Goal: Information Seeking & Learning: Learn about a topic

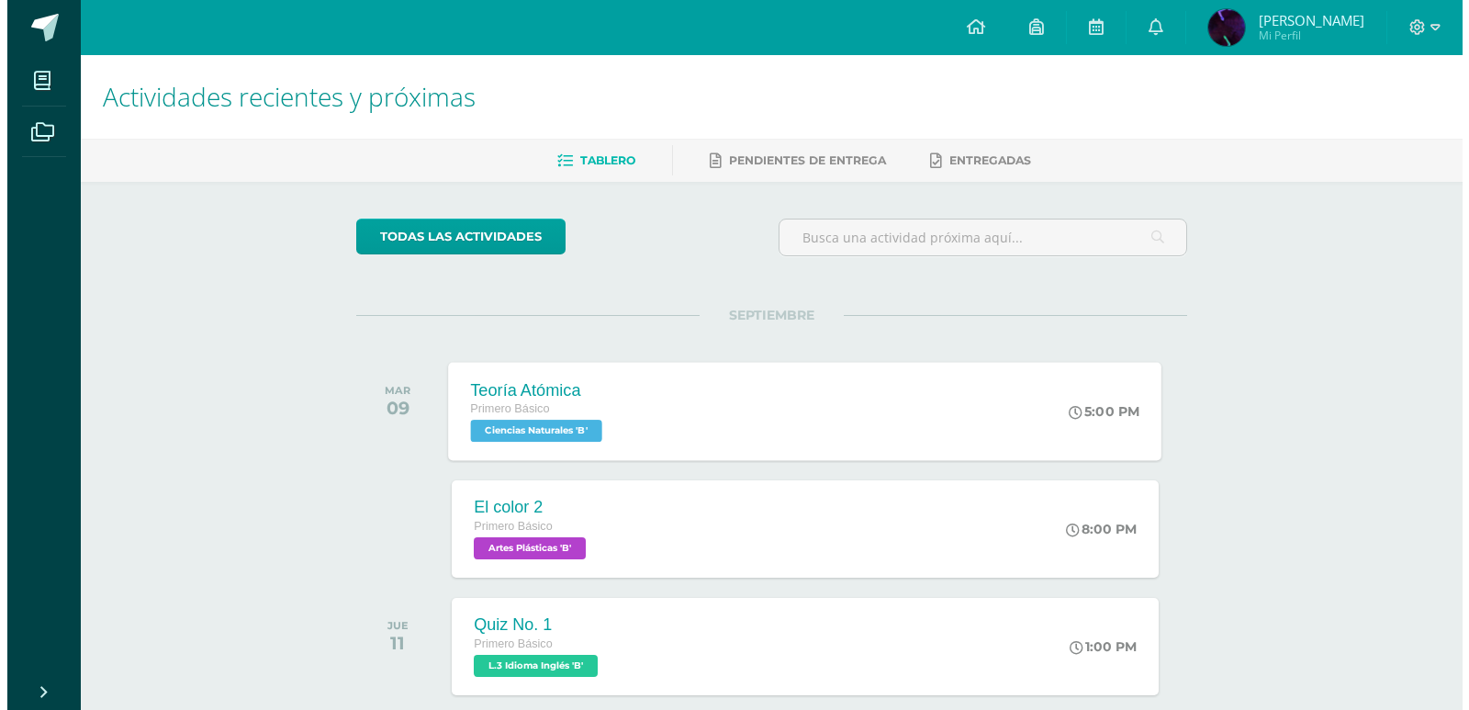
scroll to position [454, 0]
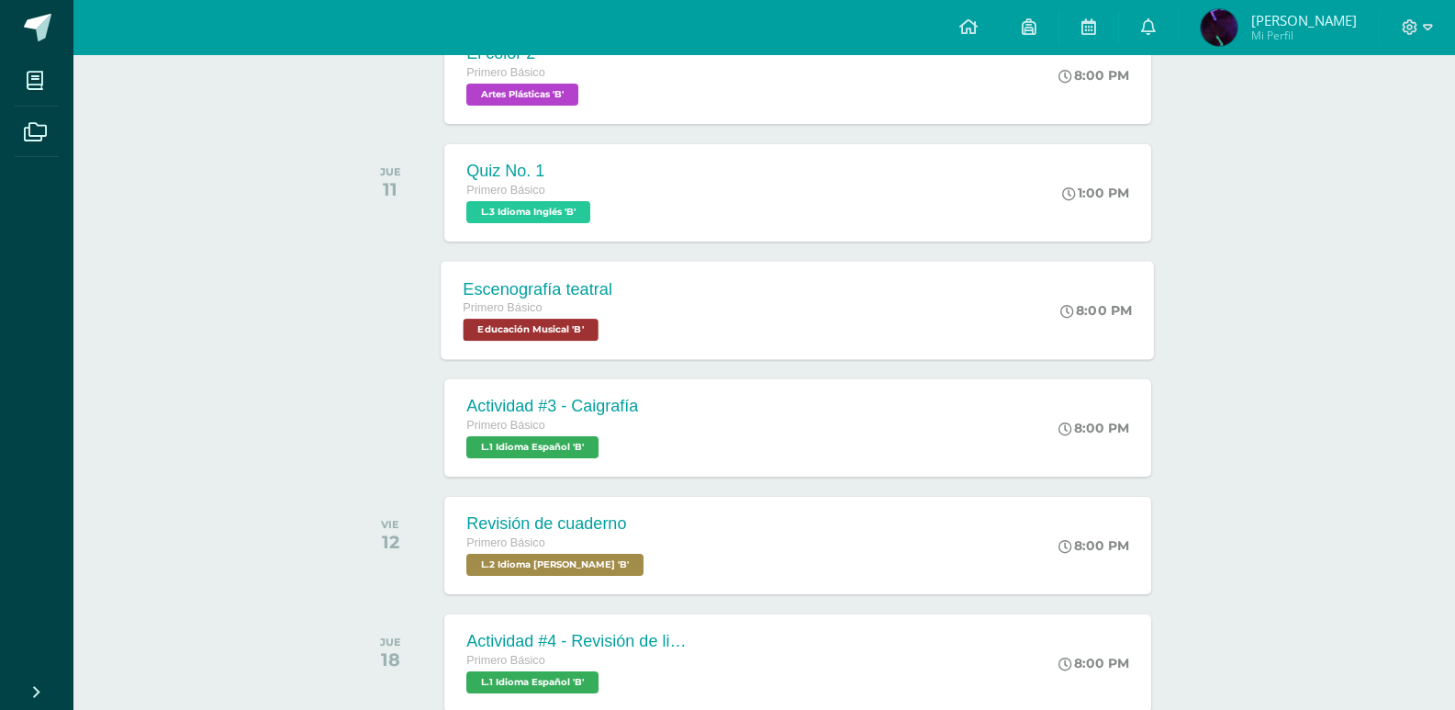
click at [655, 298] on div "Escenografía teatral Primero Básico Educación Musical 'B' 8:00 PM Escenografía …" at bounding box center [798, 310] width 713 height 98
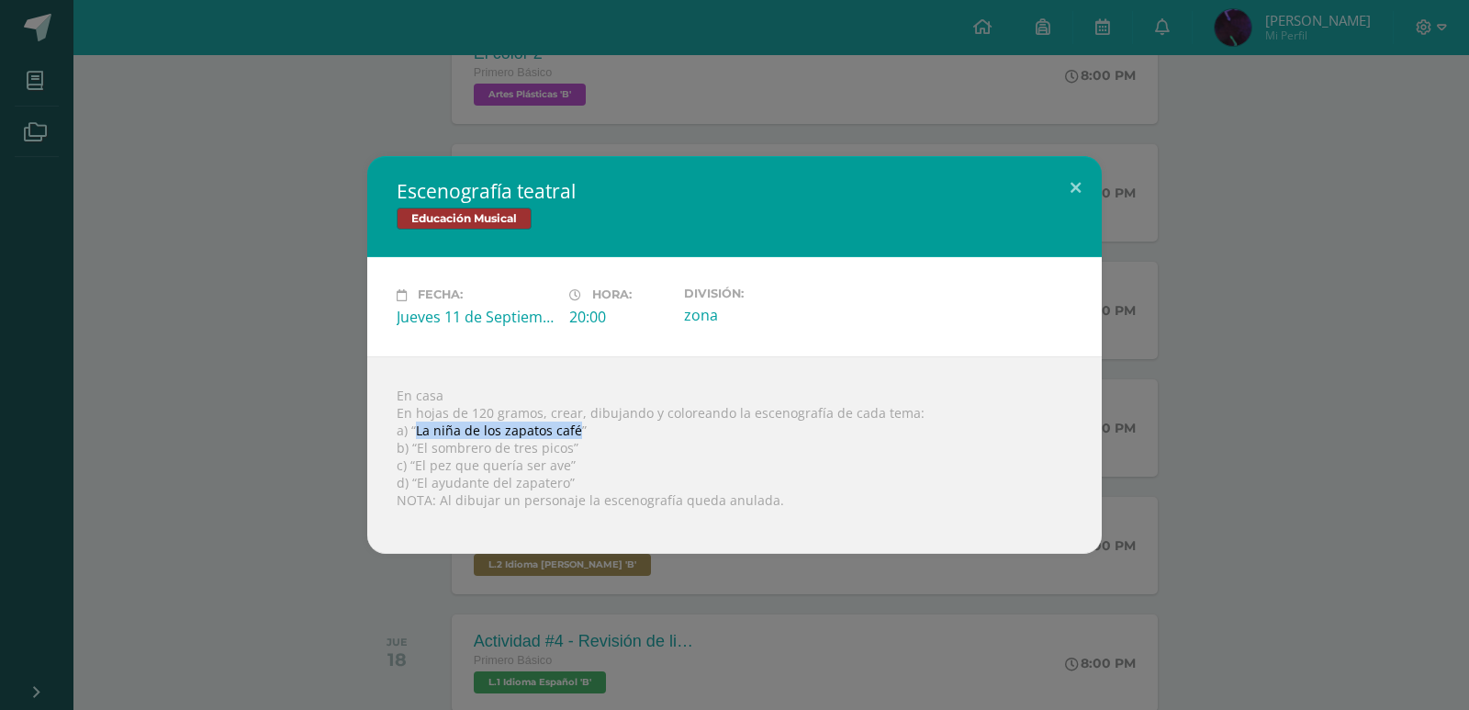
drag, startPoint x: 417, startPoint y: 432, endPoint x: 573, endPoint y: 427, distance: 156.2
click at [573, 427] on div "En casa En hojas de 120 gramos, crear, dibujando y coloreando la escenografía d…" at bounding box center [734, 454] width 734 height 197
copy div "La niña de los zapatos café"
drag, startPoint x: 421, startPoint y: 445, endPoint x: 455, endPoint y: 443, distance: 34.0
click at [455, 443] on div "En casa En hojas de 120 gramos, crear, dibujando y coloreando la escenografía d…" at bounding box center [734, 454] width 734 height 197
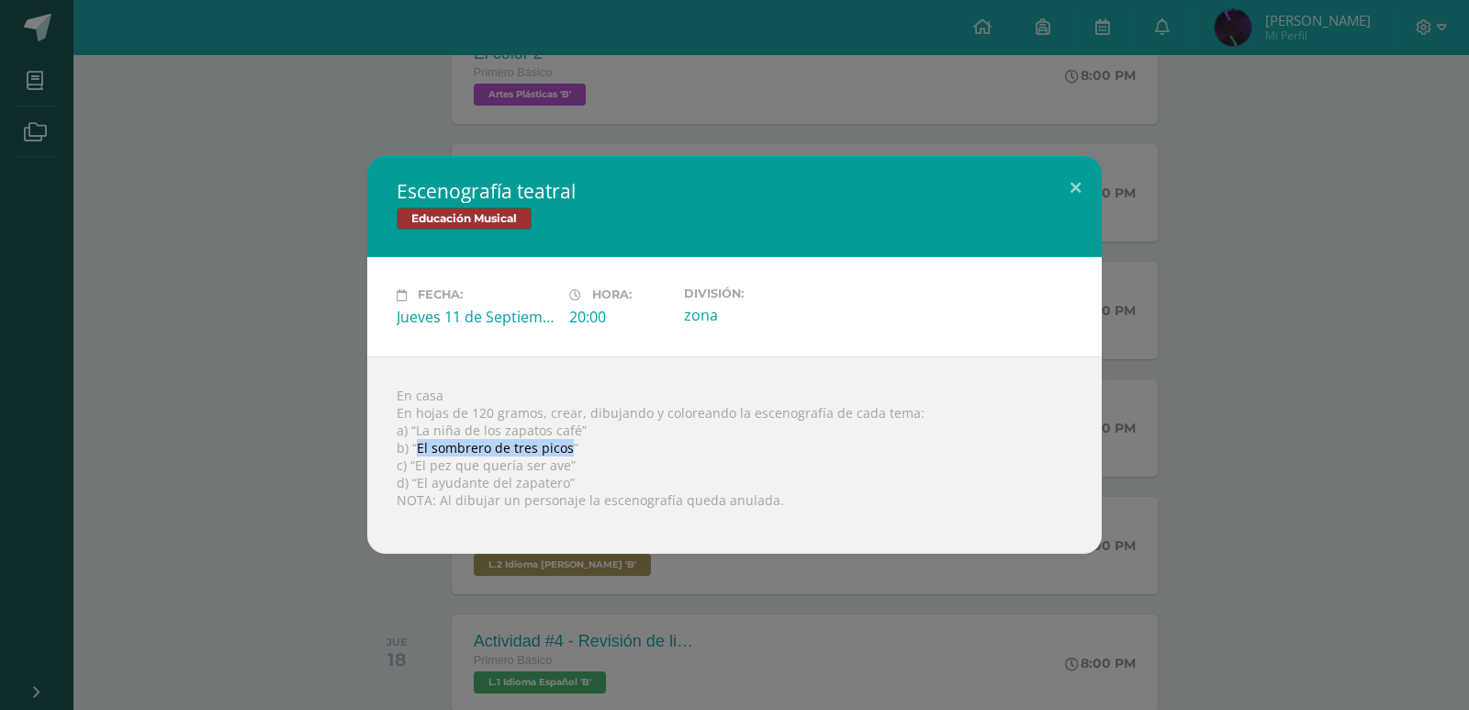
drag, startPoint x: 416, startPoint y: 447, endPoint x: 566, endPoint y: 439, distance: 149.9
click at [566, 439] on div "En casa En hojas de 120 gramos, crear, dibujando y coloreando la escenografía d…" at bounding box center [734, 454] width 734 height 197
copy div "El sombrero de tres picos"
drag, startPoint x: 560, startPoint y: 467, endPoint x: 416, endPoint y: 468, distance: 144.1
click at [416, 468] on div "En casa En hojas de 120 gramos, crear, dibujando y coloreando la escenografía d…" at bounding box center [734, 454] width 734 height 197
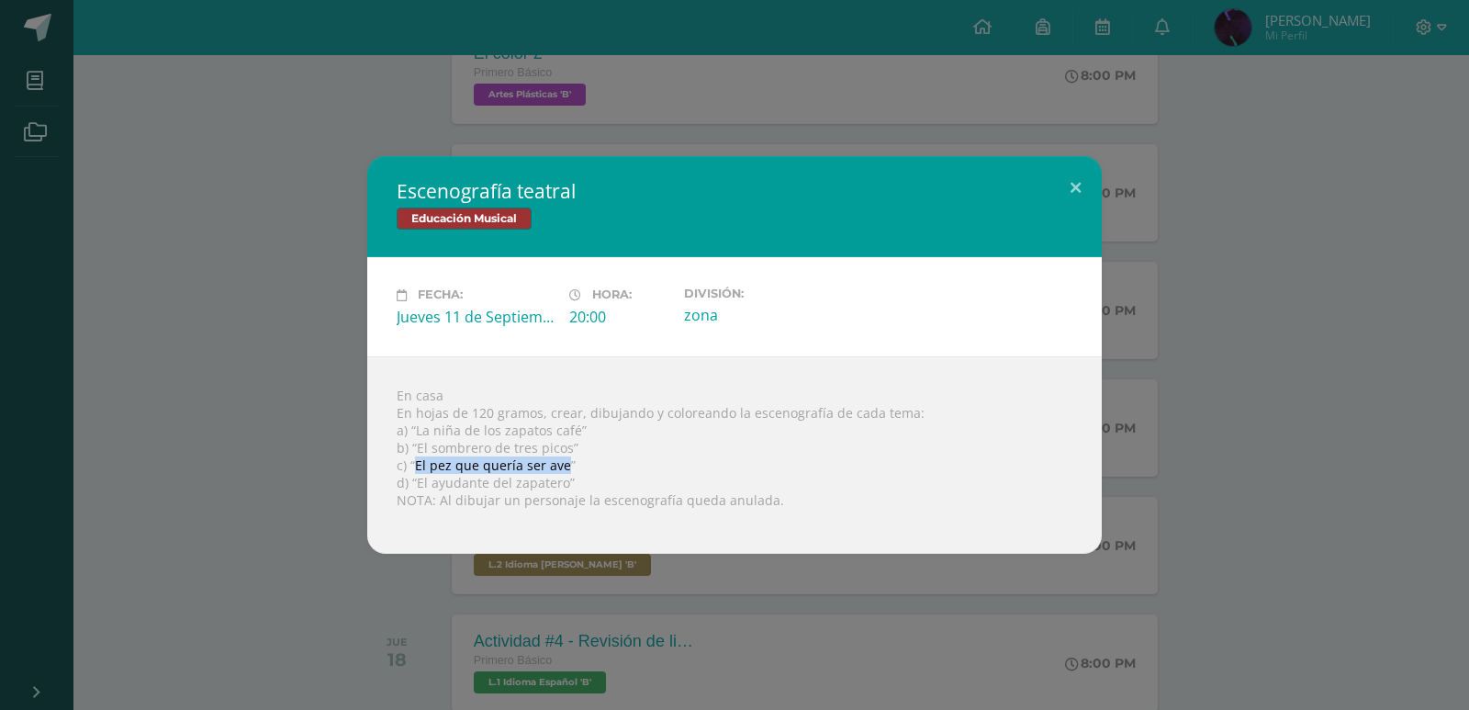
copy div "El pez que quería ser ave"
drag, startPoint x: 558, startPoint y: 482, endPoint x: 425, endPoint y: 476, distance: 133.3
click at [425, 476] on div "En casa En hojas de 120 gramos, crear, dibujando y coloreando la escenografía d…" at bounding box center [734, 454] width 734 height 197
click at [559, 481] on div "En casa En hojas de 120 gramos, crear, dibujando y coloreando la escenografía d…" at bounding box center [734, 454] width 734 height 197
click at [566, 485] on div "En casa En hojas de 120 gramos, crear, dibujando y coloreando la escenografía d…" at bounding box center [734, 454] width 734 height 197
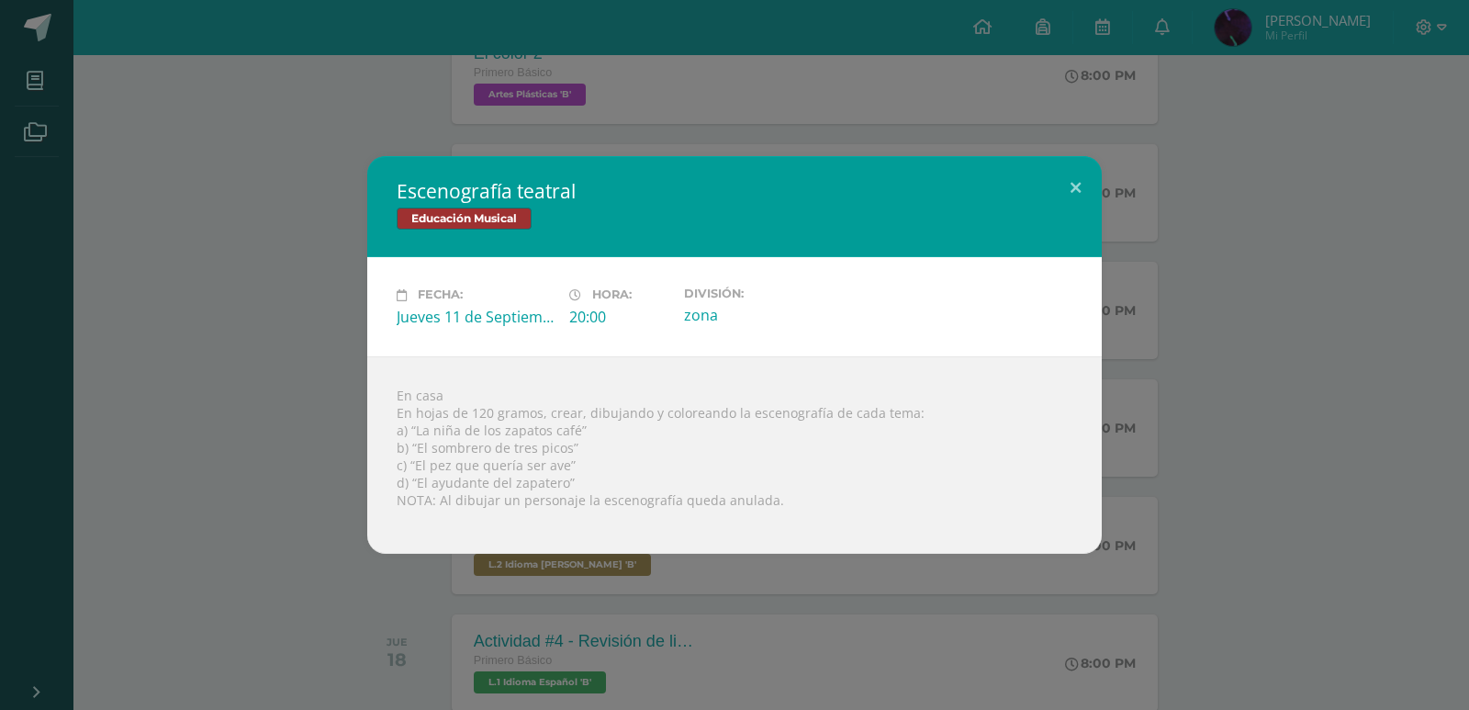
click at [565, 484] on div "En casa En hojas de 120 gramos, crear, dibujando y coloreando la escenografía d…" at bounding box center [734, 454] width 734 height 197
drag, startPoint x: 565, startPoint y: 484, endPoint x: 417, endPoint y: 487, distance: 147.9
click at [417, 487] on div "En casa En hojas de 120 gramos, crear, dibujando y coloreando la escenografía d…" at bounding box center [734, 454] width 734 height 197
copy div "El [PERSON_NAME]”"
